Goal: Understand process/instructions: Learn how to perform a task or action

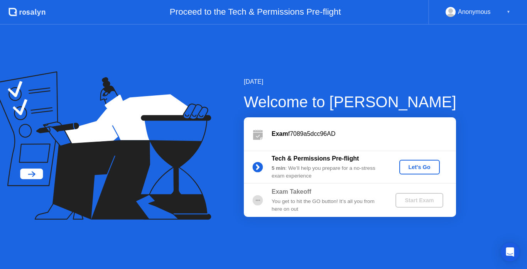
click at [414, 164] on div "Let's Go" at bounding box center [420, 167] width 34 height 6
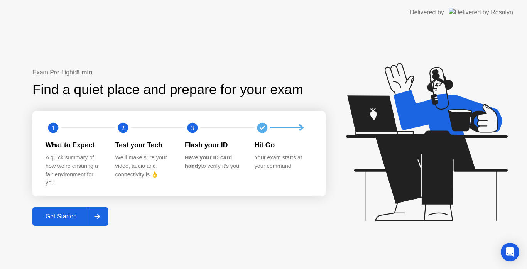
click at [54, 216] on div "Get Started" at bounding box center [61, 216] width 53 height 7
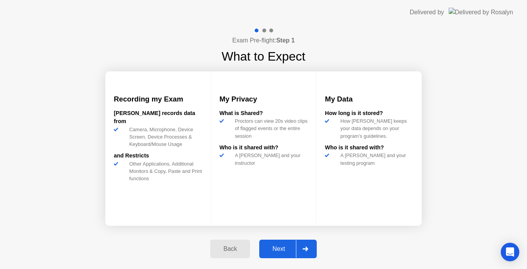
click at [281, 247] on div "Next" at bounding box center [279, 249] width 34 height 7
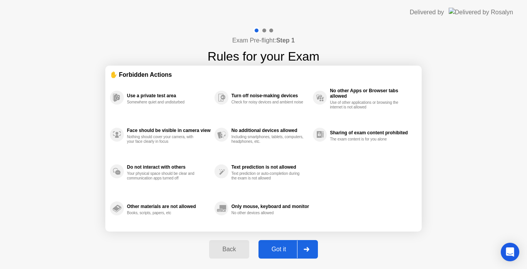
click at [281, 246] on div "Got it" at bounding box center [279, 249] width 36 height 7
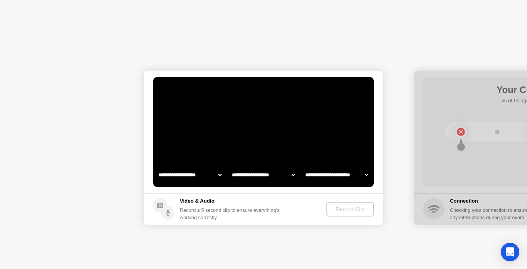
select select "**********"
select select "*******"
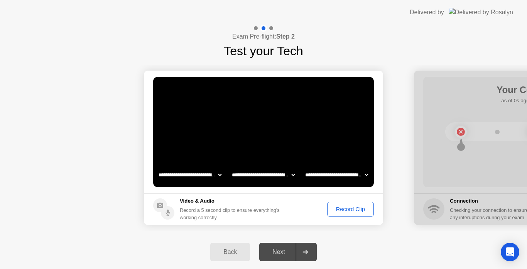
click at [348, 208] on div "Record Clip" at bounding box center [350, 209] width 41 height 6
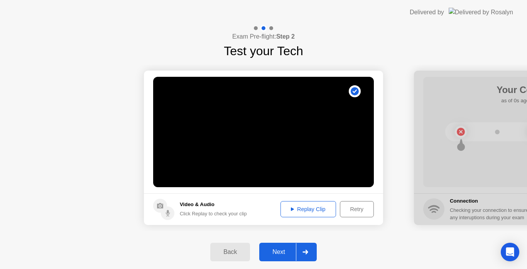
click at [318, 207] on div "Replay Clip" at bounding box center [308, 209] width 50 height 6
click at [279, 244] on button "Next" at bounding box center [288, 252] width 58 height 19
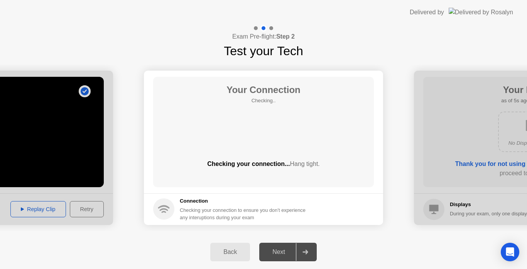
click at [277, 252] on div "Next" at bounding box center [279, 252] width 34 height 7
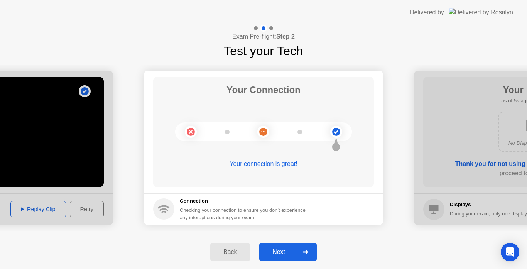
click at [277, 252] on div "Next" at bounding box center [279, 252] width 34 height 7
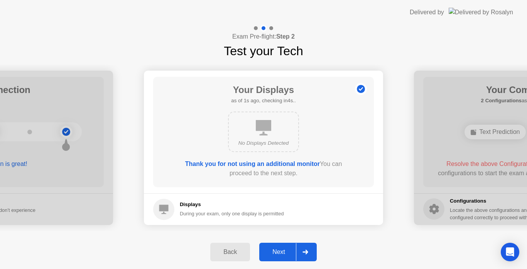
click at [277, 252] on div "Next" at bounding box center [279, 252] width 34 height 7
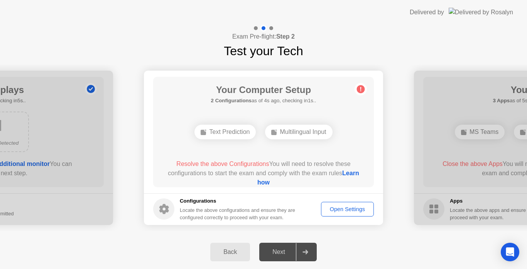
click at [339, 204] on button "Open Settings" at bounding box center [347, 209] width 53 height 15
click at [272, 249] on div "Next" at bounding box center [279, 252] width 34 height 7
click at [233, 132] on div "Text Prediction" at bounding box center [225, 132] width 61 height 15
click at [269, 182] on link "Learn how" at bounding box center [308, 178] width 102 height 16
click at [351, 207] on div "Open Settings" at bounding box center [347, 209] width 47 height 6
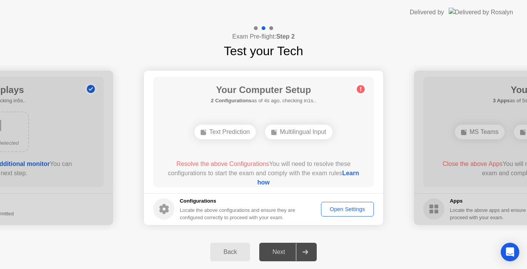
click at [351, 207] on div "Open Settings" at bounding box center [347, 209] width 47 height 6
click at [360, 206] on div "Open Settings" at bounding box center [347, 209] width 47 height 6
click at [359, 206] on div "Open Settings" at bounding box center [347, 209] width 47 height 6
click at [345, 206] on div "Open Settings" at bounding box center [347, 209] width 47 height 6
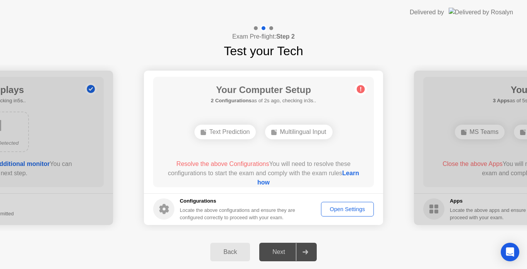
click at [345, 206] on div "Open Settings" at bounding box center [347, 209] width 47 height 6
click at [309, 249] on div at bounding box center [305, 252] width 19 height 18
click at [348, 208] on div "Open Settings" at bounding box center [347, 209] width 47 height 6
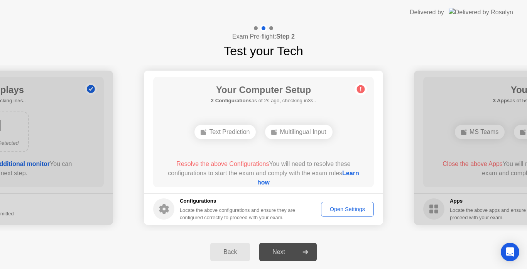
click at [348, 208] on div "Open Settings" at bounding box center [347, 209] width 47 height 6
click at [368, 250] on div "Back Next" at bounding box center [263, 252] width 527 height 34
click at [353, 205] on button "Open Settings" at bounding box center [347, 209] width 53 height 15
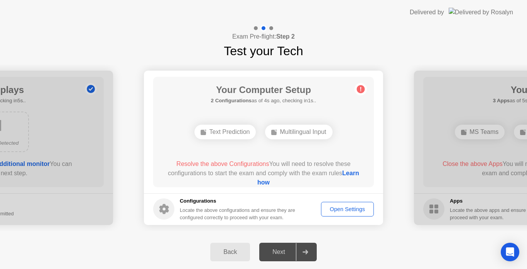
click at [353, 205] on button "Open Settings" at bounding box center [347, 209] width 53 height 15
click at [365, 245] on div "Back Next" at bounding box center [263, 252] width 527 height 34
click at [304, 248] on div at bounding box center [305, 252] width 19 height 18
click at [346, 207] on div "Open Settings" at bounding box center [347, 209] width 47 height 6
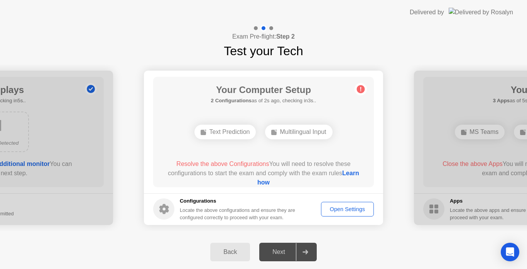
click at [347, 203] on button "Open Settings" at bounding box center [347, 209] width 53 height 15
click at [359, 235] on div "Back Next" at bounding box center [263, 252] width 527 height 34
click at [284, 249] on div "Next" at bounding box center [279, 252] width 34 height 7
click at [335, 203] on button "Open Settings" at bounding box center [347, 209] width 53 height 15
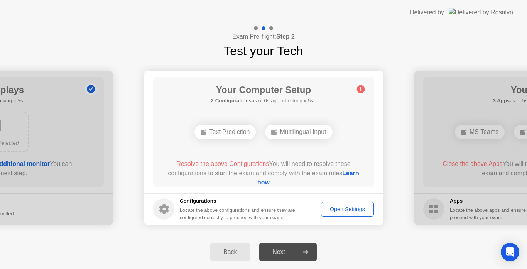
click at [338, 207] on div "Open Settings" at bounding box center [347, 209] width 47 height 6
click at [360, 243] on div "Back Next" at bounding box center [263, 252] width 527 height 34
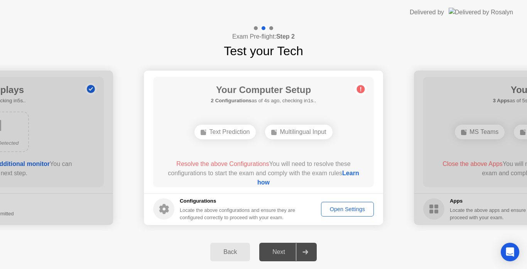
click at [366, 241] on div "Back Next" at bounding box center [263, 252] width 527 height 34
click at [369, 237] on div "Back Next" at bounding box center [263, 252] width 527 height 34
click at [341, 210] on div "Open Settings" at bounding box center [347, 209] width 47 height 6
click at [342, 206] on div "Open Settings" at bounding box center [347, 209] width 47 height 6
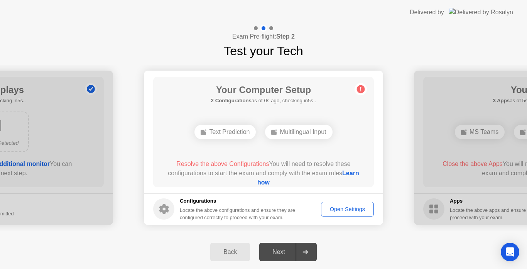
click at [353, 208] on div "Open Settings" at bounding box center [347, 209] width 47 height 6
click at [339, 206] on div "Open Settings" at bounding box center [347, 209] width 47 height 6
click at [271, 181] on link "Learn how" at bounding box center [308, 178] width 102 height 16
click at [423, 34] on div "Exam Pre-flight: Step 2 Test your Tech" at bounding box center [263, 43] width 527 height 36
click at [359, 212] on div "Open Settings" at bounding box center [347, 209] width 47 height 6
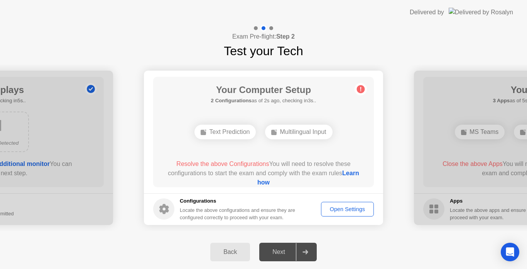
click at [355, 206] on div "Open Settings" at bounding box center [347, 209] width 47 height 6
click at [351, 209] on div "Open Settings" at bounding box center [347, 209] width 47 height 6
click at [352, 209] on div "Open Settings" at bounding box center [347, 209] width 47 height 6
drag, startPoint x: 352, startPoint y: 209, endPoint x: 369, endPoint y: 286, distance: 79.2
click at [369, 269] on html "**********" at bounding box center [263, 134] width 527 height 269
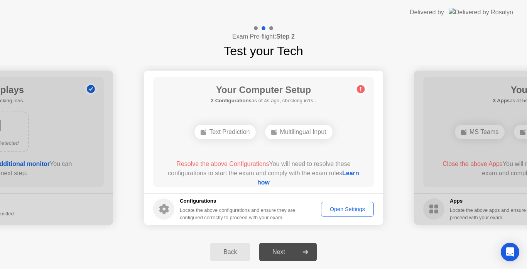
click at [352, 212] on div "Open Settings" at bounding box center [347, 209] width 47 height 6
click at [350, 203] on button "Open Settings" at bounding box center [347, 209] width 53 height 15
drag, startPoint x: 350, startPoint y: 203, endPoint x: 350, endPoint y: 208, distance: 5.0
click at [350, 208] on button "Open Settings" at bounding box center [347, 209] width 53 height 15
click at [352, 206] on div "Open Settings" at bounding box center [347, 209] width 47 height 6
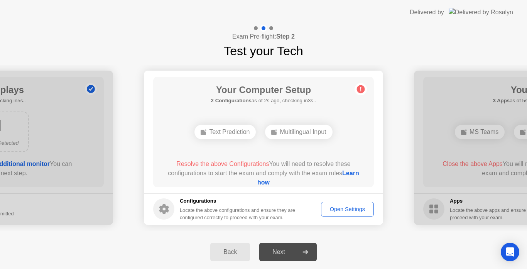
click at [352, 206] on div "Open Settings" at bounding box center [347, 209] width 47 height 6
click at [349, 210] on div "Open Settings" at bounding box center [347, 209] width 47 height 6
click at [354, 202] on button "Open Settings" at bounding box center [347, 209] width 53 height 15
click at [352, 209] on div "Open Settings" at bounding box center [347, 209] width 47 height 6
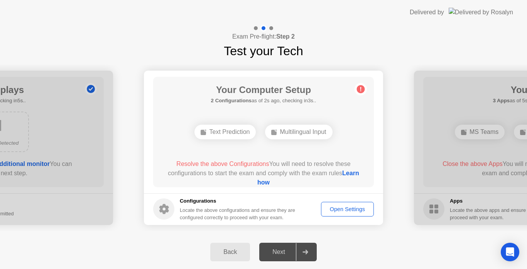
click at [352, 208] on div "Open Settings" at bounding box center [347, 209] width 47 height 6
click at [352, 206] on div "Open Settings" at bounding box center [347, 209] width 47 height 6
click at [369, 252] on div "Back Next" at bounding box center [263, 252] width 527 height 34
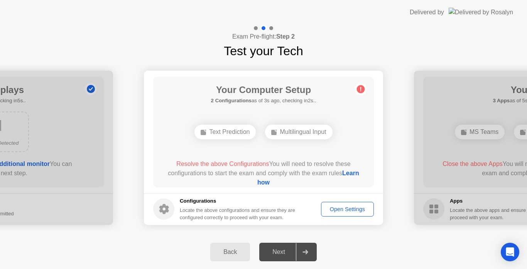
click at [369, 252] on div "Back Next" at bounding box center [263, 252] width 527 height 34
click at [226, 251] on div "Back" at bounding box center [230, 252] width 35 height 7
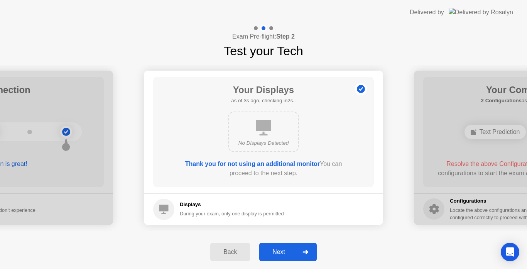
click at [275, 254] on div "Next" at bounding box center [279, 252] width 34 height 7
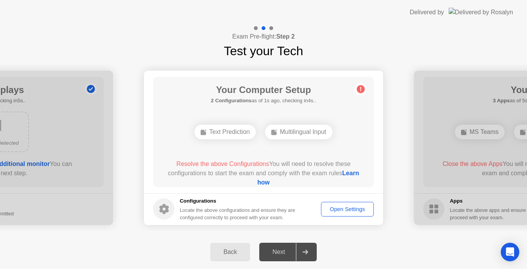
click at [342, 201] on footer "Configurations Locate the above configurations and ensure they are configured c…" at bounding box center [263, 209] width 239 height 32
click at [342, 207] on div "Open Settings" at bounding box center [347, 209] width 47 height 6
click at [166, 210] on icon at bounding box center [164, 209] width 10 height 10
click at [345, 207] on div "Open Settings" at bounding box center [347, 209] width 47 height 6
